Goal: Information Seeking & Learning: Learn about a topic

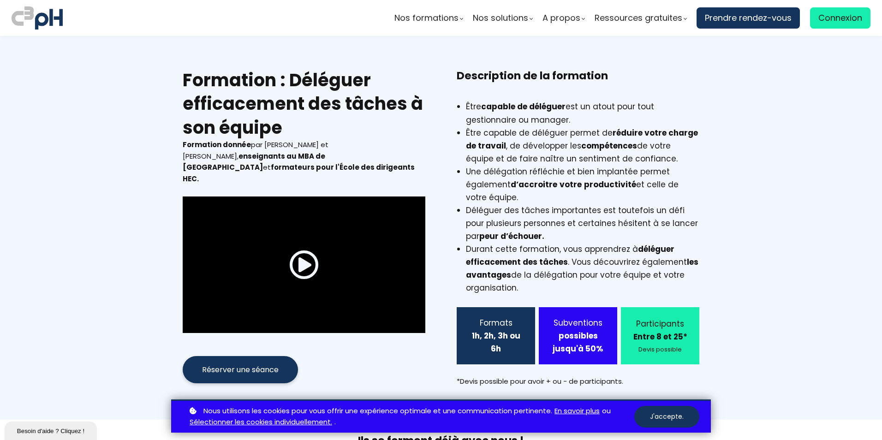
click at [298, 253] on span at bounding box center [304, 265] width 30 height 30
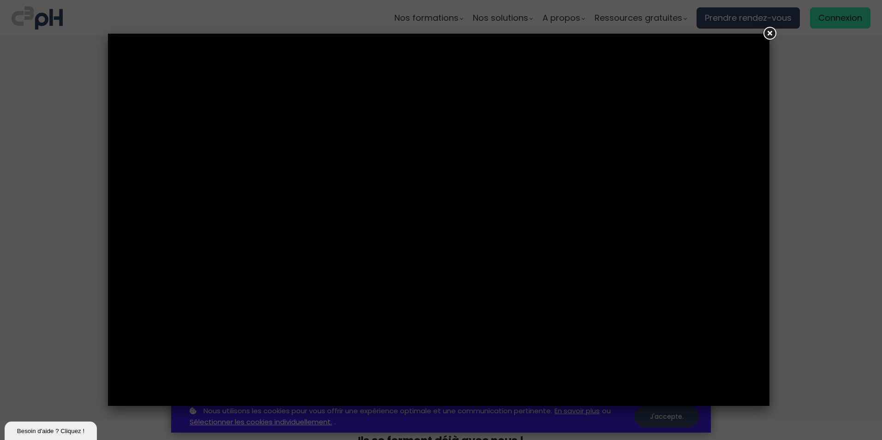
click at [771, 36] on link at bounding box center [769, 33] width 17 height 17
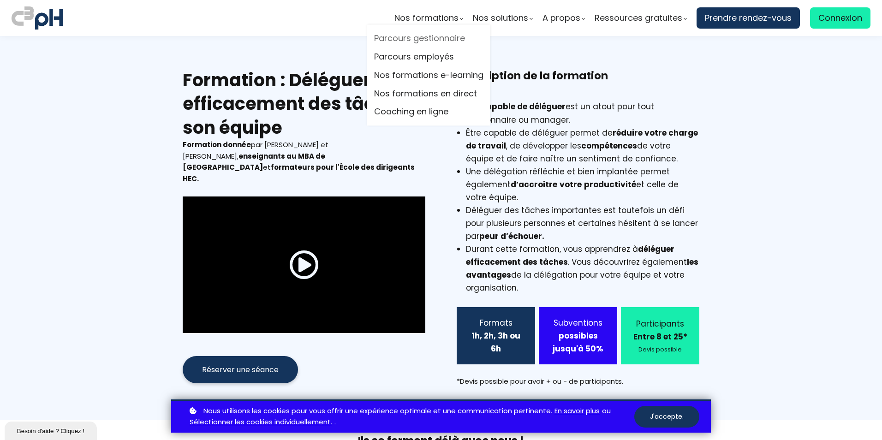
click at [433, 39] on link "Parcours gestionnaire" at bounding box center [428, 39] width 109 height 14
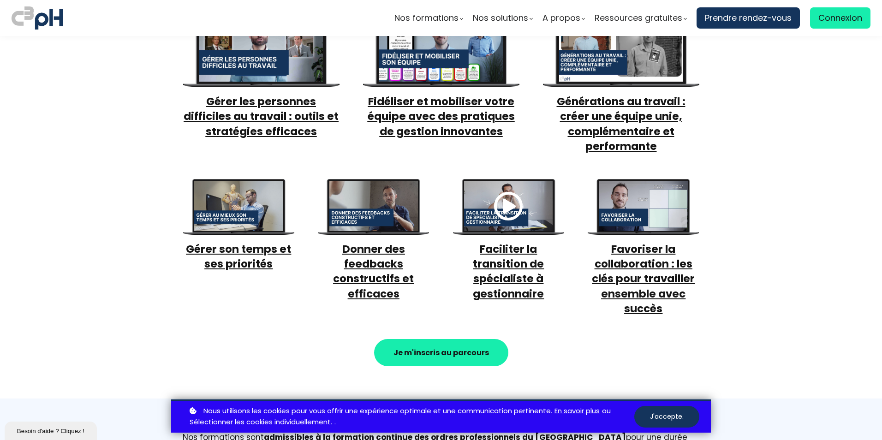
click at [610, 252] on span "Favoriser la collaboration : les clés pour travailler ensemble avec succès" at bounding box center [643, 279] width 103 height 74
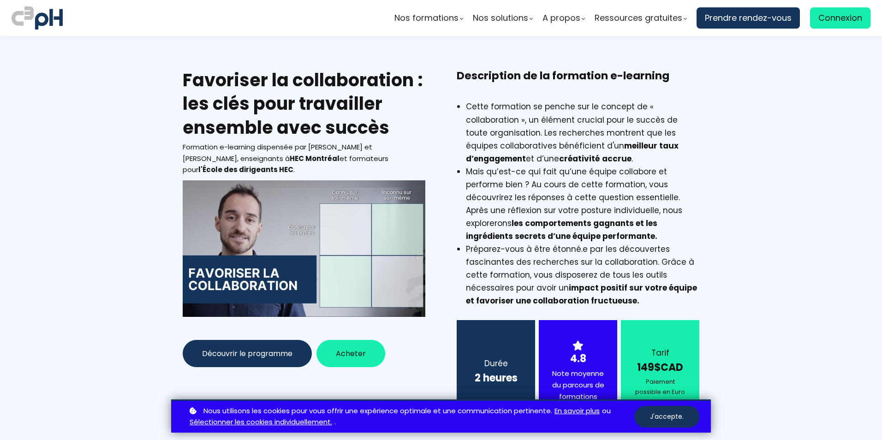
click at [299, 229] on div at bounding box center [304, 248] width 243 height 136
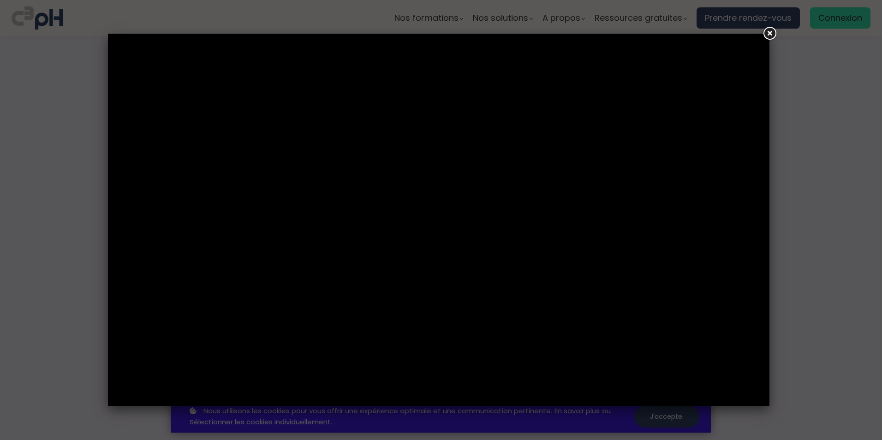
click at [767, 35] on link at bounding box center [769, 33] width 17 height 17
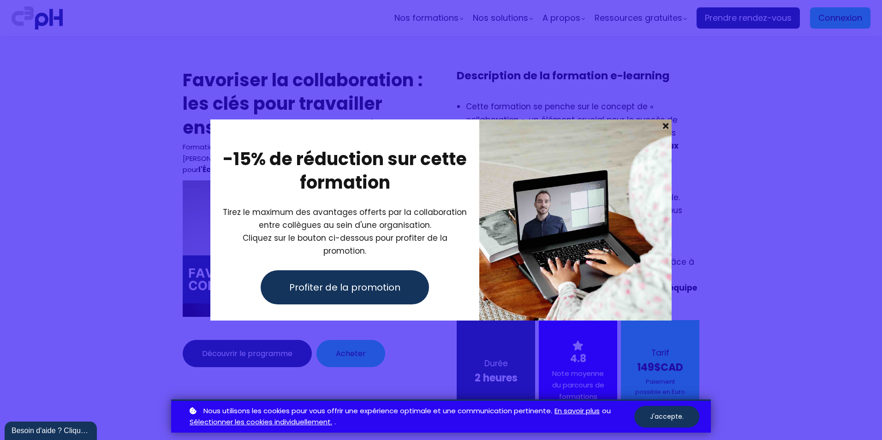
click at [665, 132] on span at bounding box center [665, 125] width 12 height 13
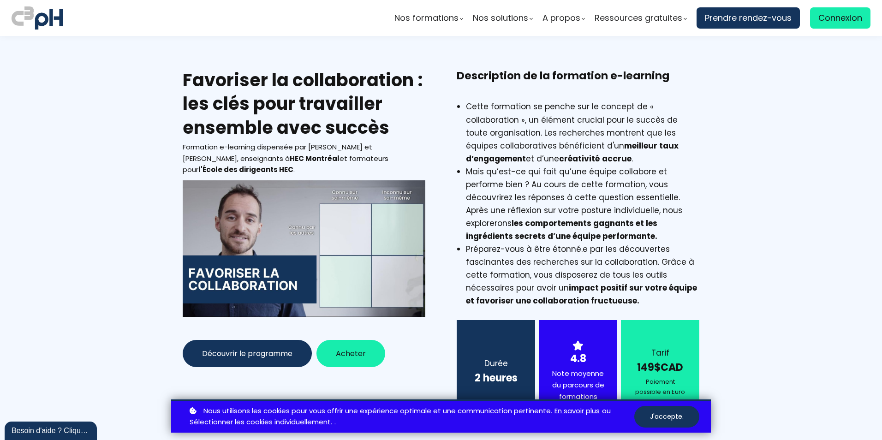
click at [318, 244] on div at bounding box center [304, 248] width 243 height 136
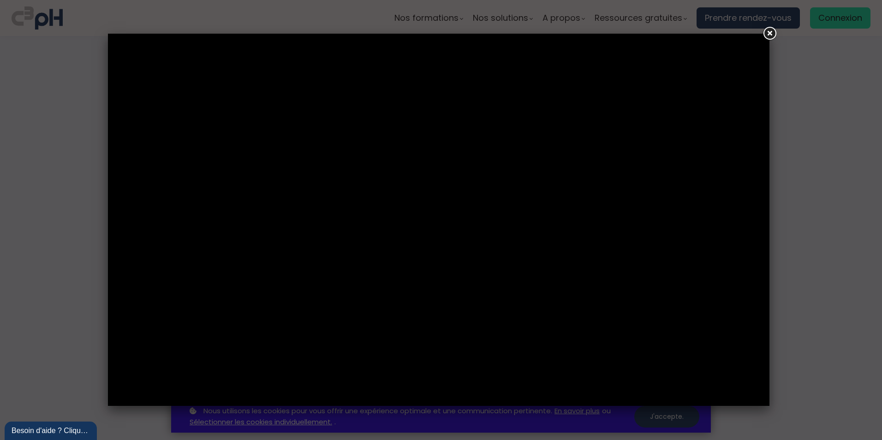
click at [774, 36] on link at bounding box center [769, 33] width 17 height 17
